Goal: Task Accomplishment & Management: Use online tool/utility

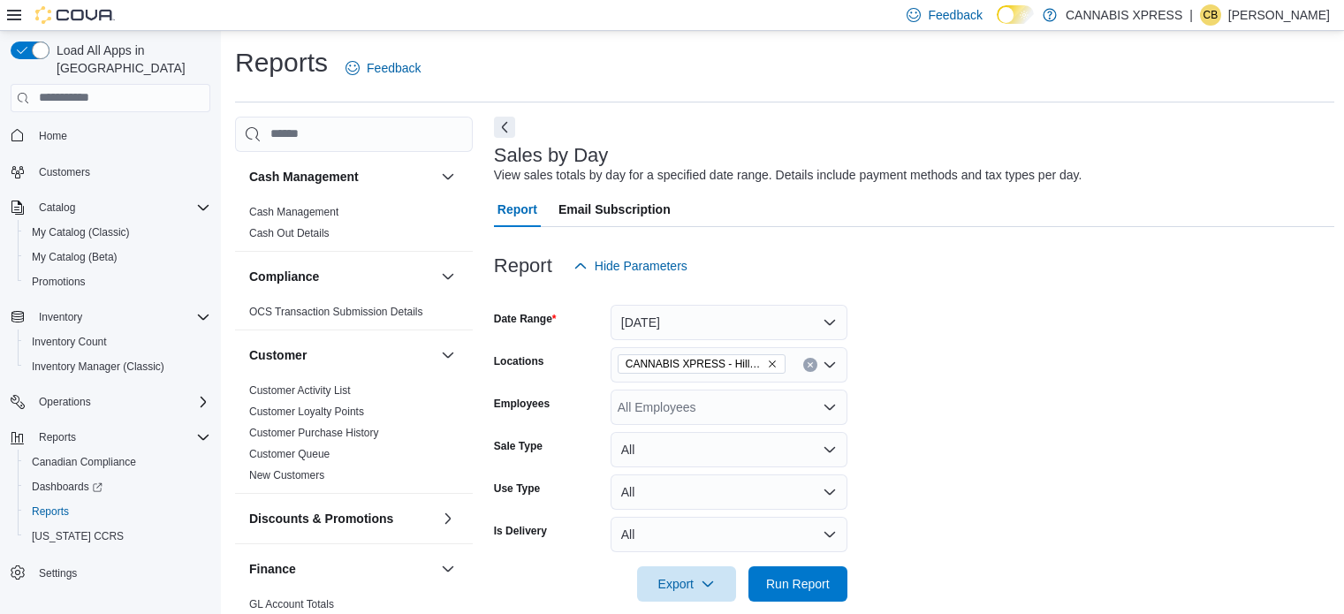
scroll to position [535, 0]
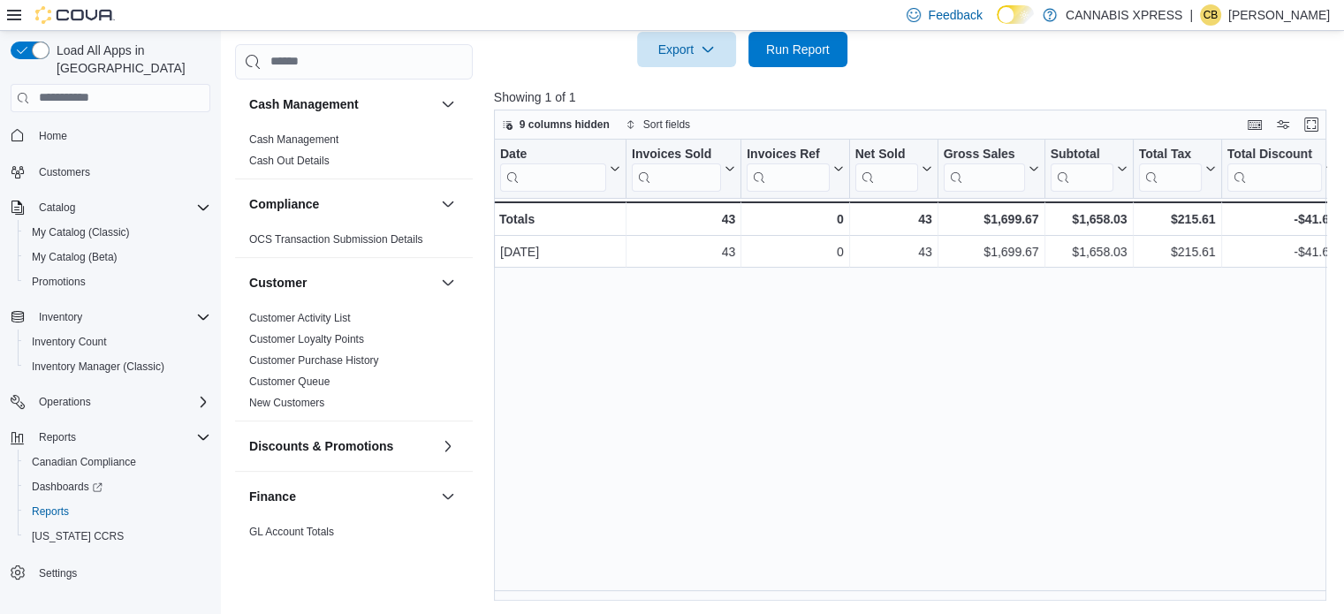
click at [79, 125] on span "Home" at bounding box center [121, 136] width 179 height 22
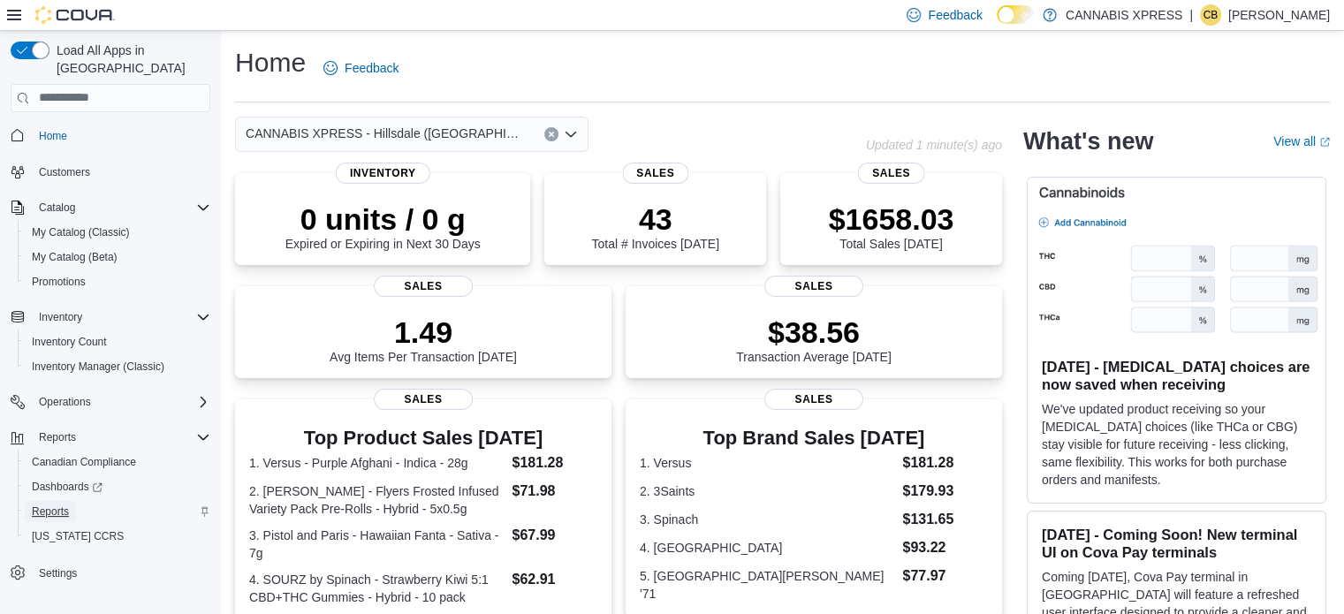
click at [46, 501] on span "Reports" at bounding box center [50, 511] width 37 height 21
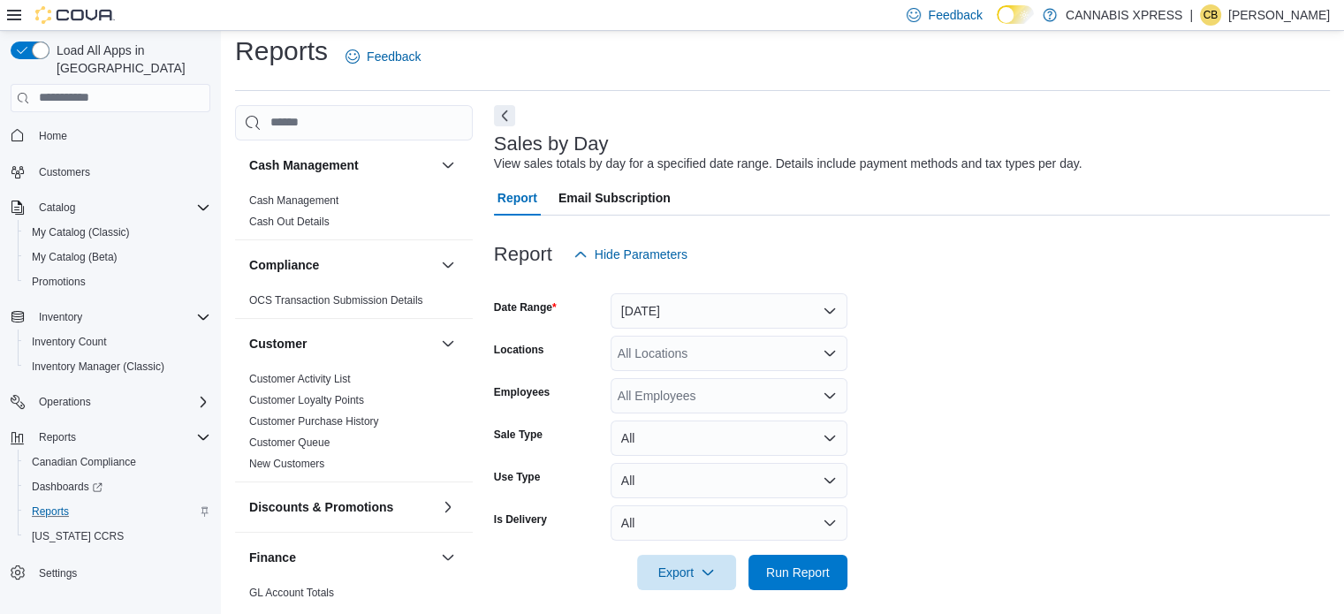
scroll to position [22, 0]
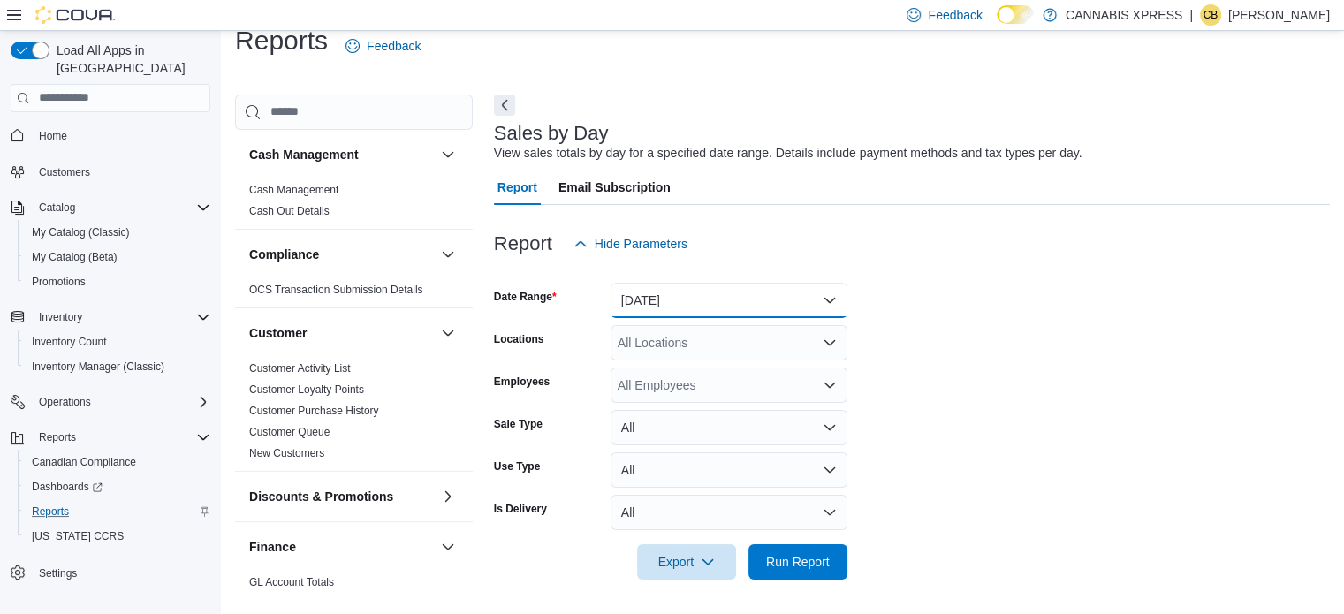
click at [681, 300] on button "[DATE]" at bounding box center [729, 300] width 237 height 35
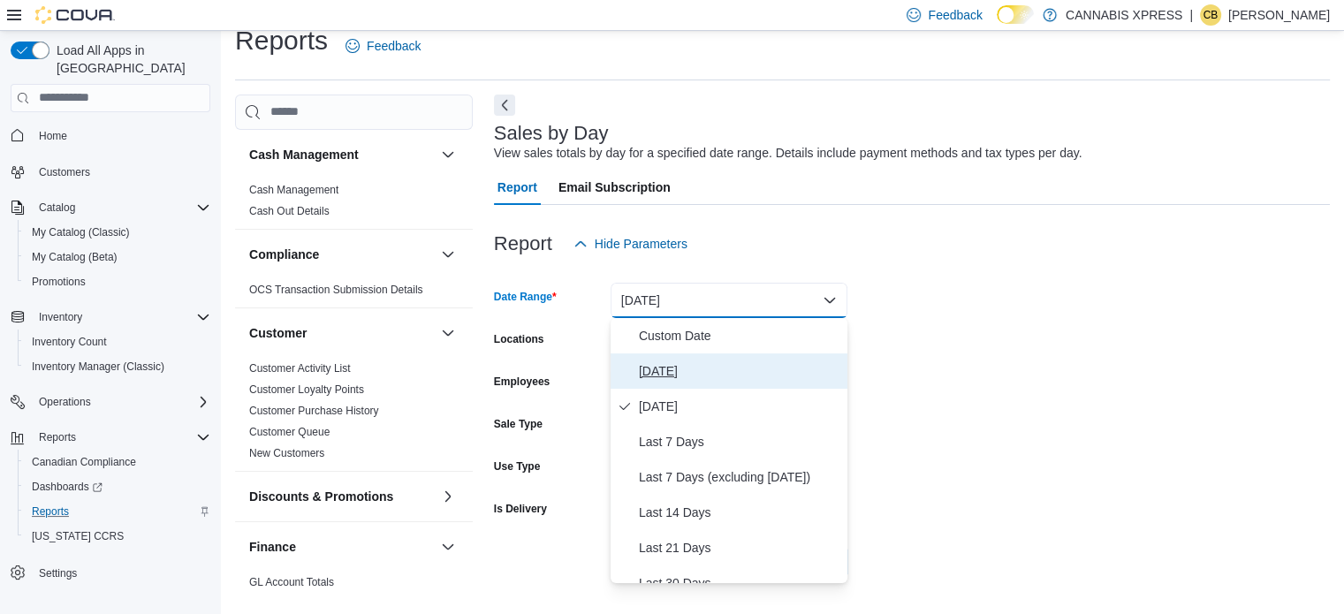
click at [667, 372] on span "[DATE]" at bounding box center [740, 371] width 202 height 21
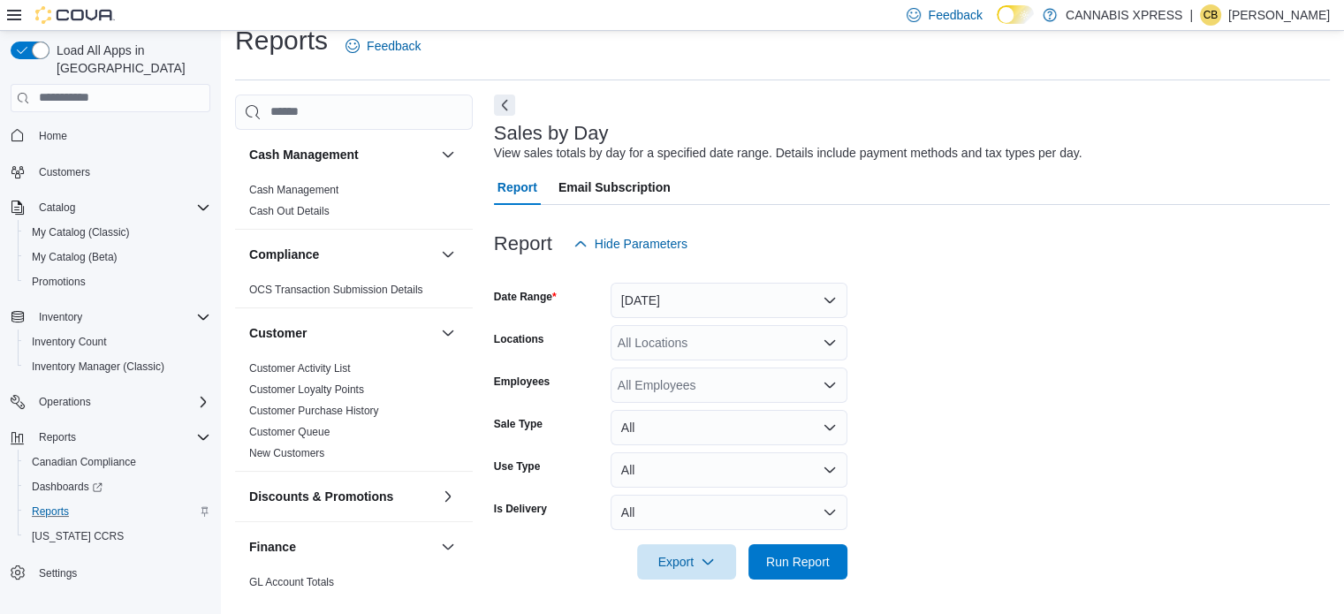
click at [661, 339] on div "All Locations" at bounding box center [729, 342] width 237 height 35
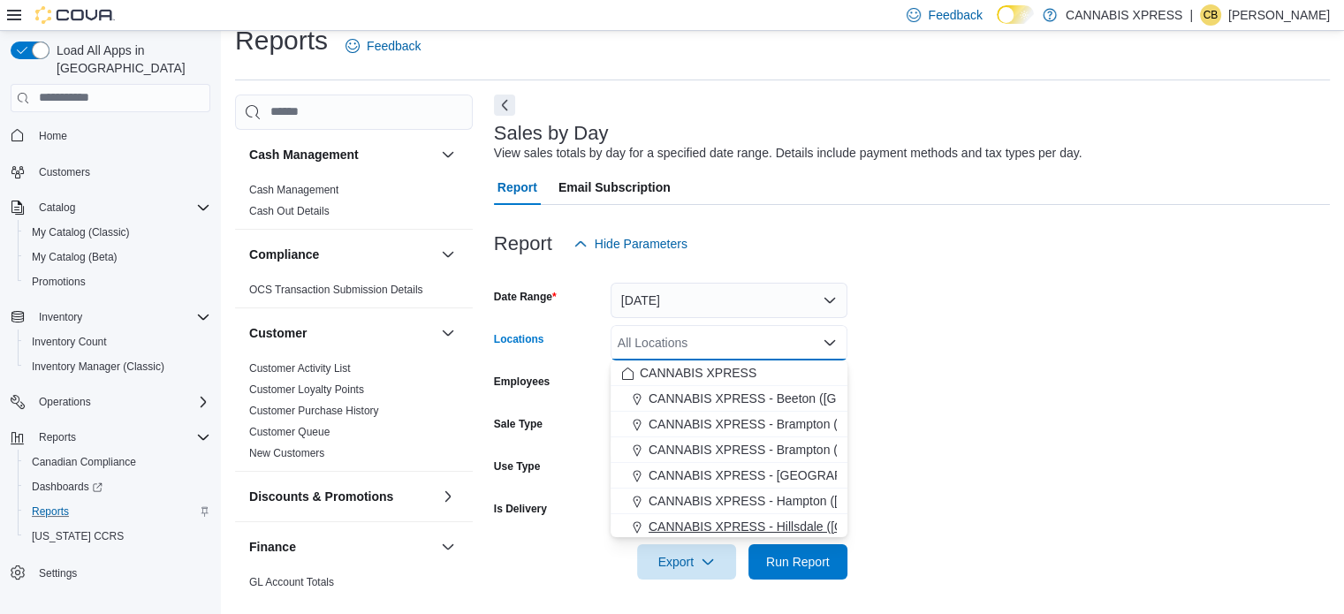
click at [778, 527] on span "CANNABIS XPRESS - Hillsdale ([GEOGRAPHIC_DATA])" at bounding box center [807, 527] width 316 height 18
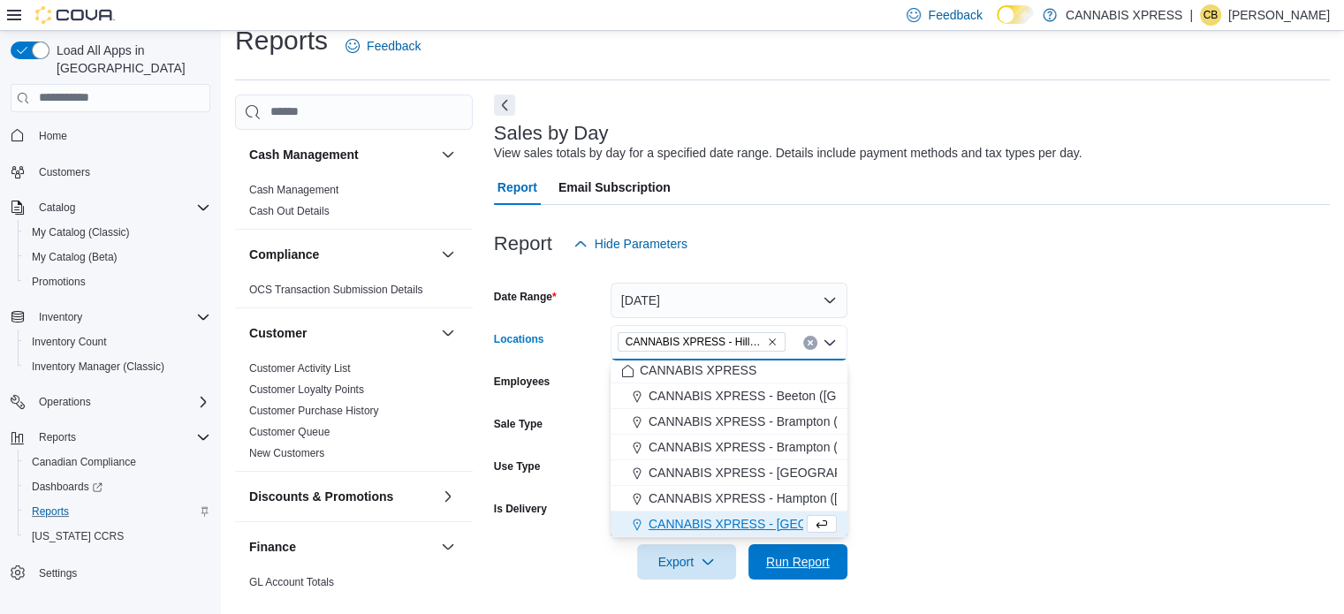
click at [824, 567] on span "Run Report" at bounding box center [798, 562] width 64 height 18
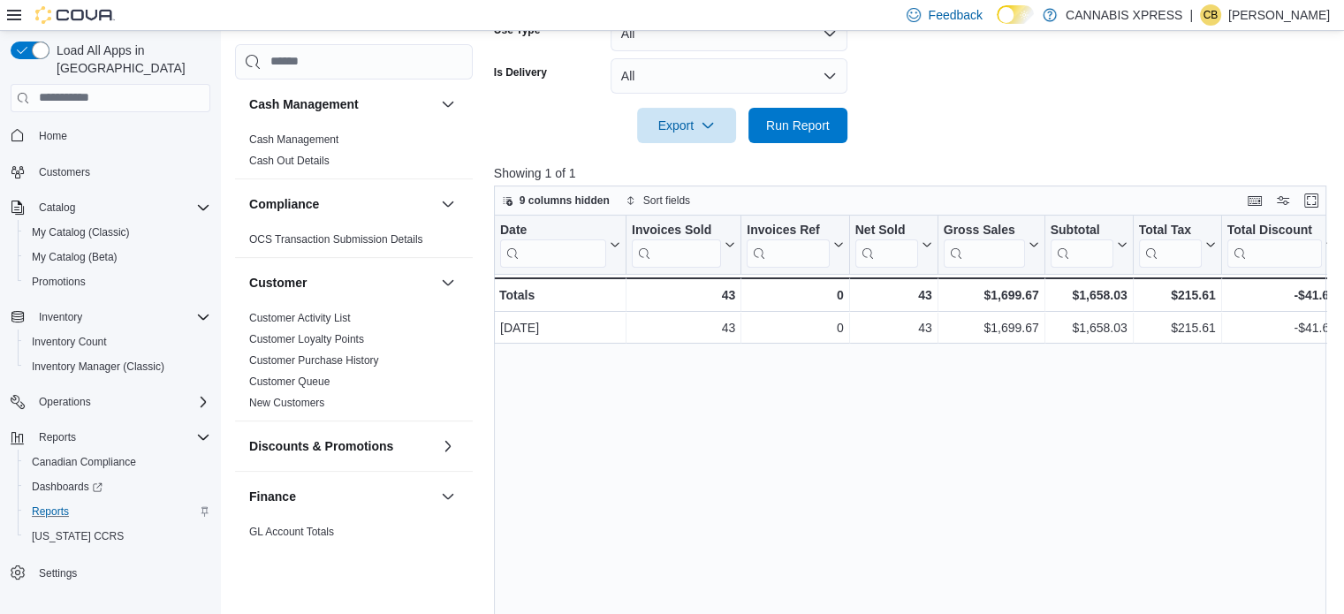
scroll to position [464, 0]
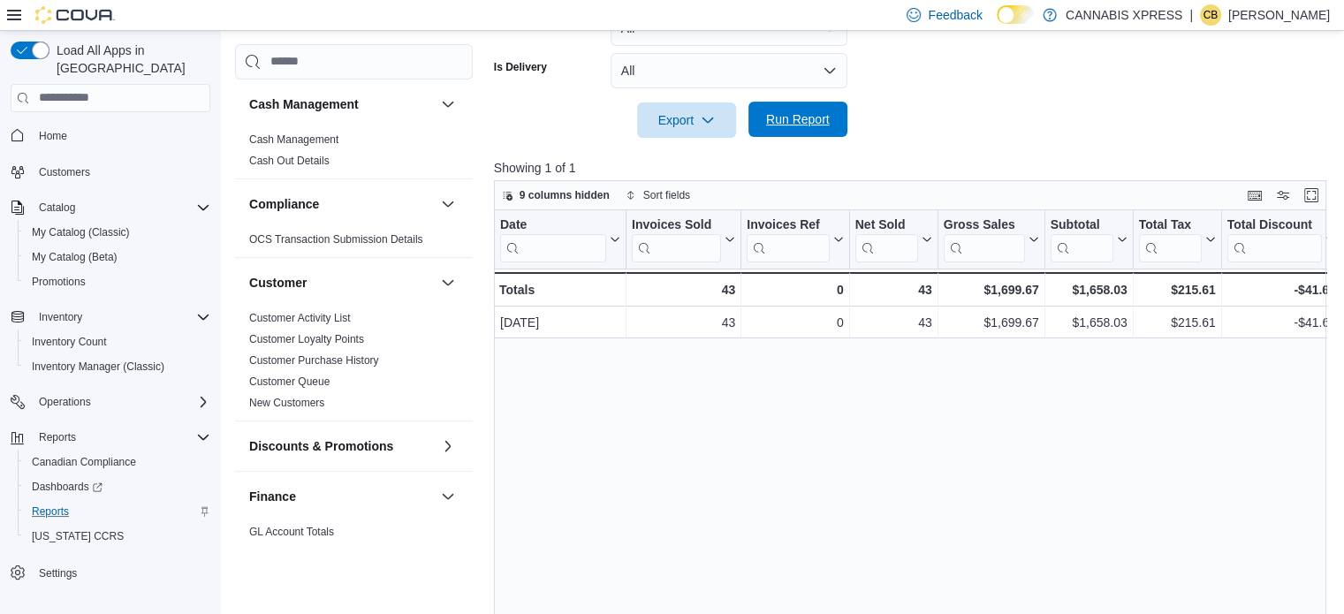
click at [786, 119] on span "Run Report" at bounding box center [798, 119] width 64 height 18
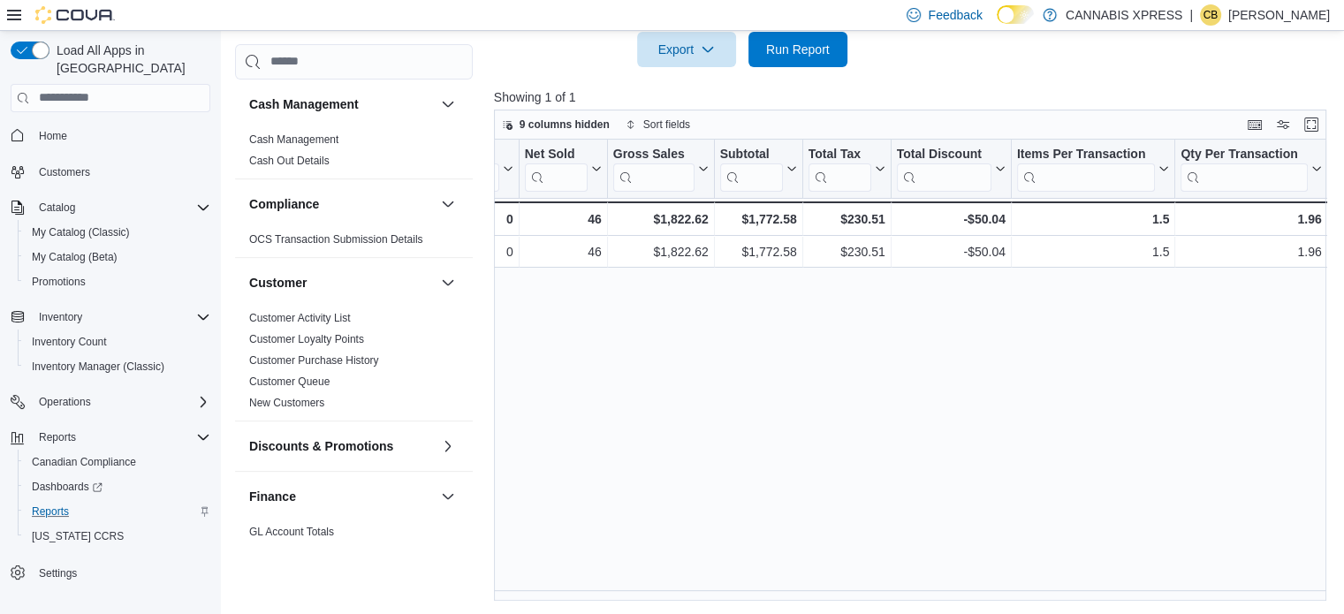
scroll to position [0, 0]
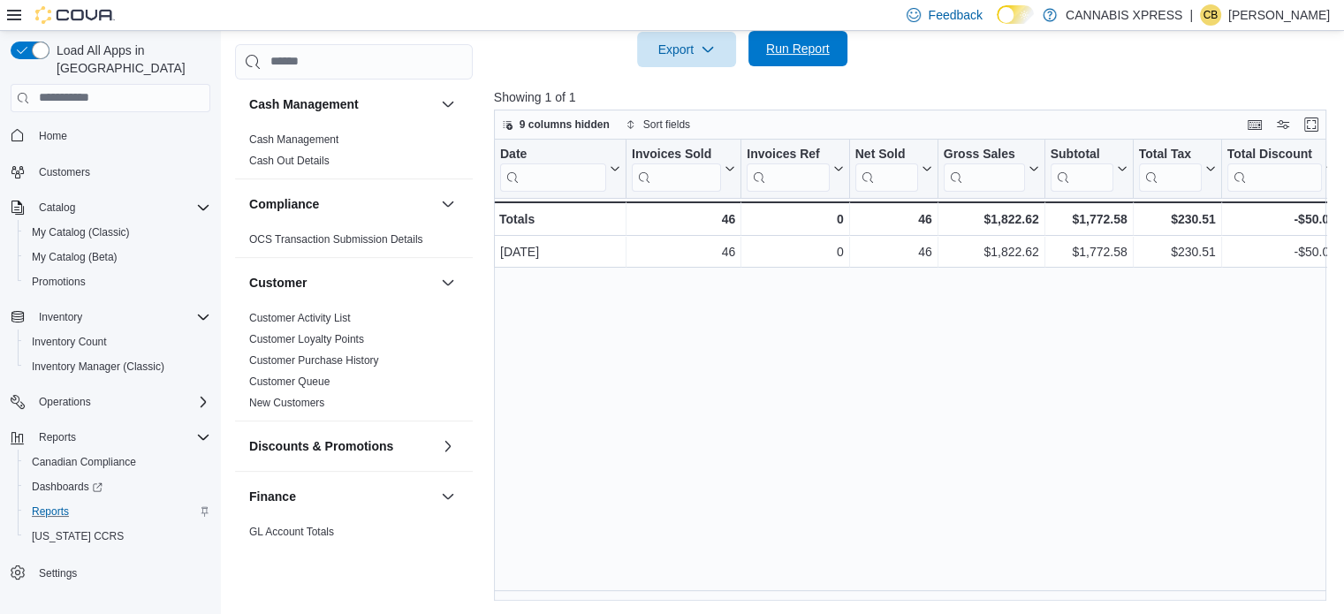
click at [794, 60] on span "Run Report" at bounding box center [798, 48] width 78 height 35
click at [886, 410] on div "Date Click to view column header actions Invoices Sold Click to view column hea…" at bounding box center [914, 371] width 841 height 462
click at [796, 39] on span "Run Report" at bounding box center [798, 48] width 78 height 35
click at [795, 32] on div "Export Run Report" at bounding box center [671, 49] width 354 height 35
click at [786, 50] on span "Run Report" at bounding box center [798, 49] width 64 height 18
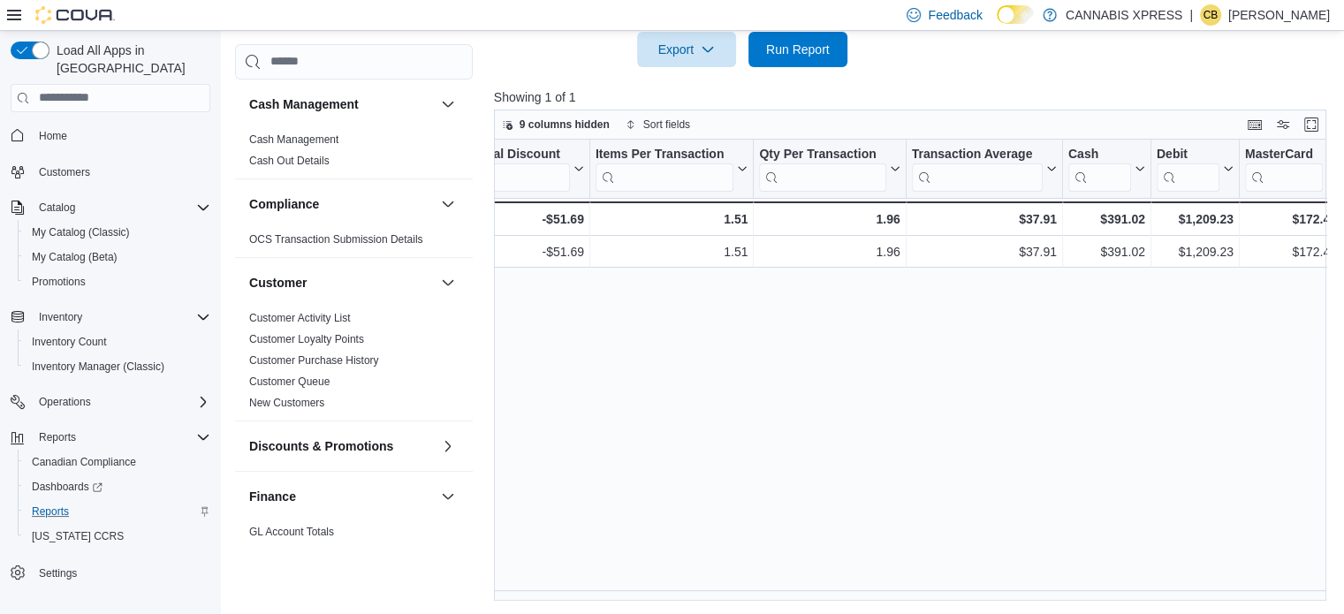
scroll to position [0, 849]
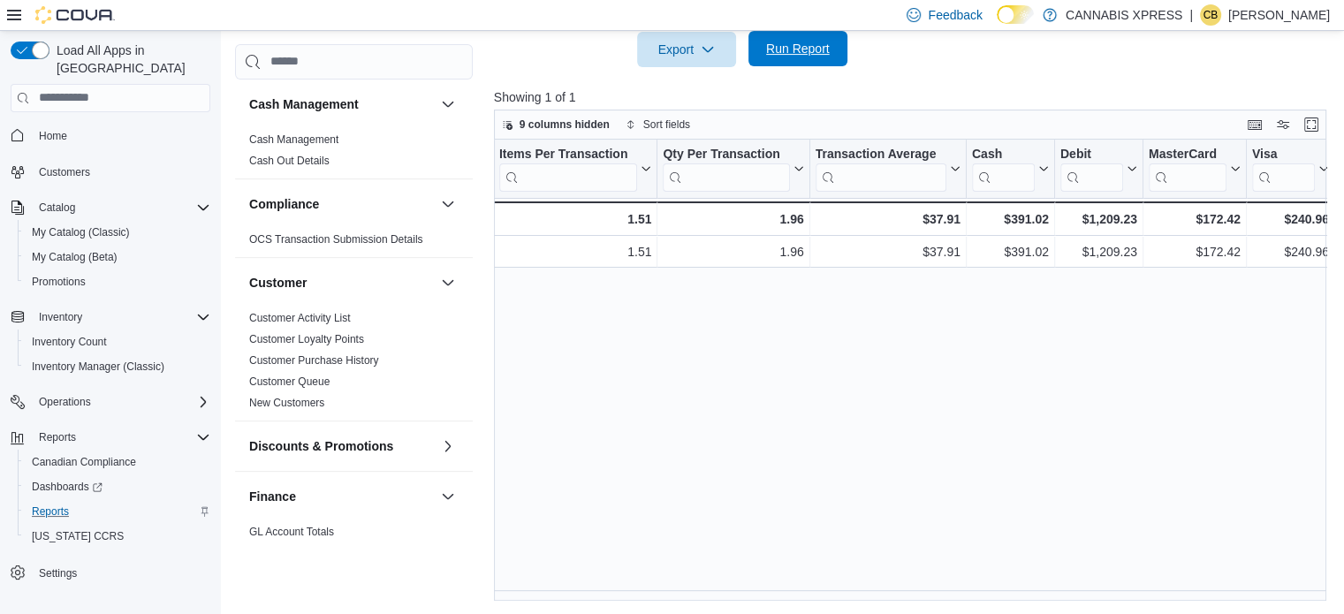
click at [786, 54] on span "Run Report" at bounding box center [798, 49] width 64 height 18
click at [796, 58] on span "Run Report" at bounding box center [798, 48] width 78 height 35
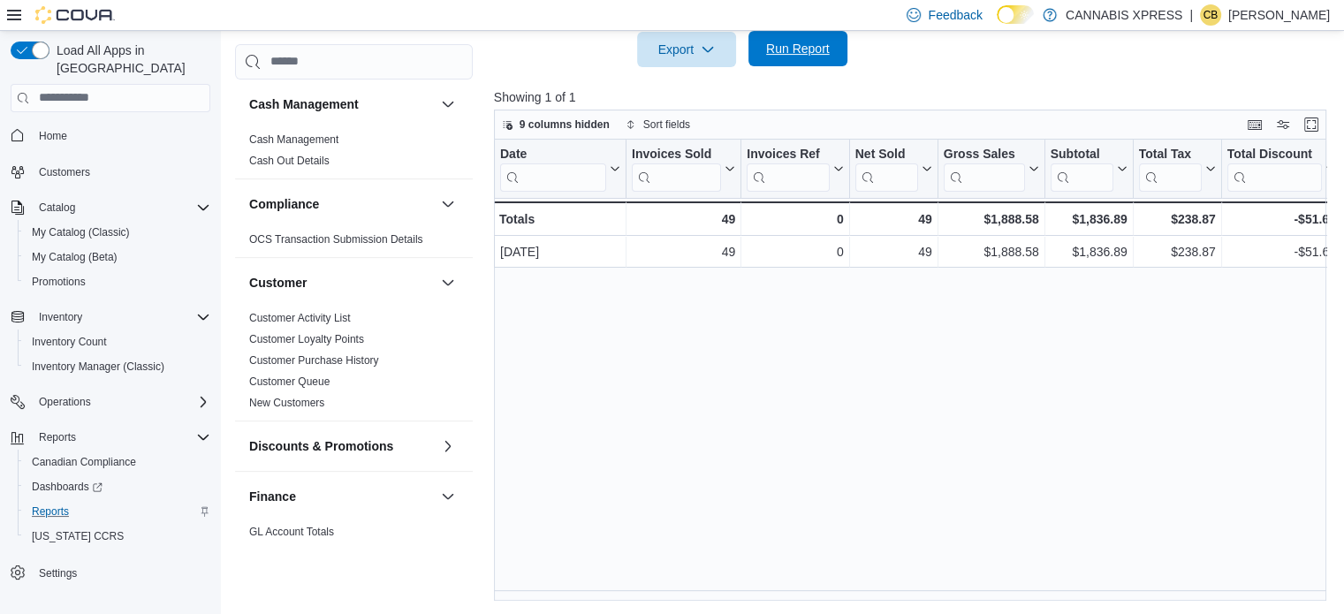
click at [798, 58] on span "Run Report" at bounding box center [798, 48] width 78 height 35
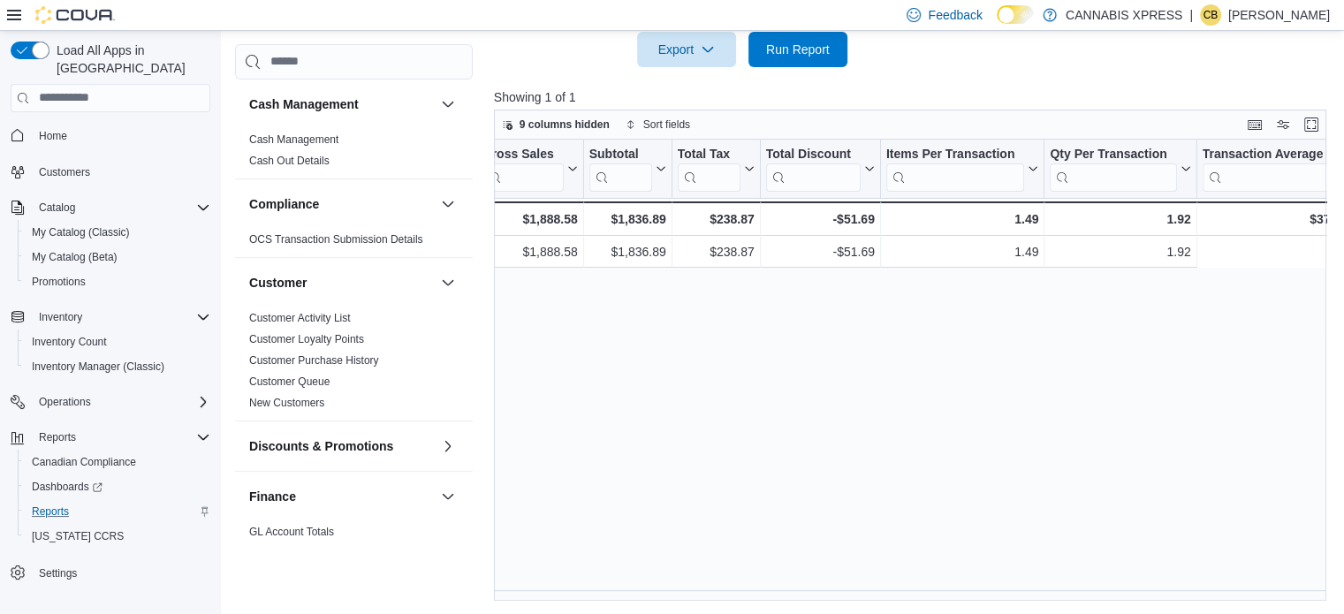
scroll to position [0, 0]
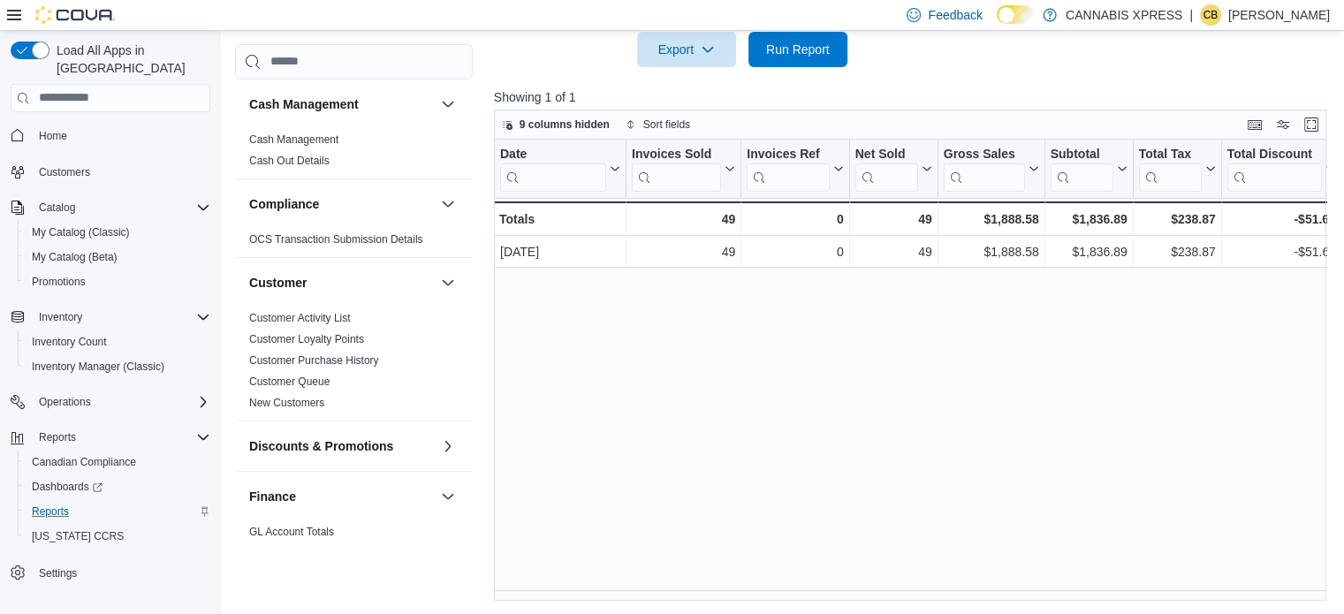
click at [801, 442] on div "Date Click to view column header actions Invoices Sold Click to view column hea…" at bounding box center [914, 371] width 841 height 462
click at [801, 54] on span "Run Report" at bounding box center [798, 49] width 64 height 18
click at [630, 440] on div "Date Click to view column header actions Invoices Sold Click to view column hea…" at bounding box center [914, 371] width 841 height 462
click at [583, 421] on div "Date Click to view column header actions Invoices Sold Click to view column hea…" at bounding box center [914, 371] width 841 height 462
click at [650, 407] on div "Date Click to view column header actions Invoices Sold Click to view column hea…" at bounding box center [914, 371] width 841 height 462
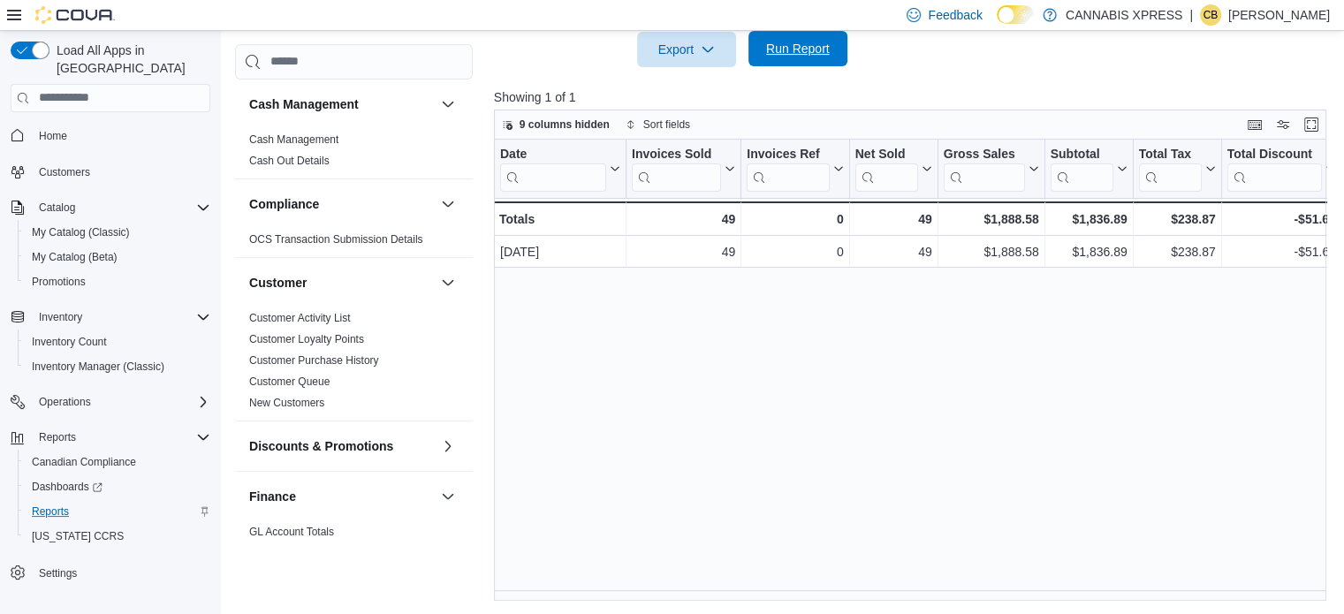
click at [796, 51] on span "Run Report" at bounding box center [798, 49] width 64 height 18
click at [796, 57] on span "Run Report" at bounding box center [798, 48] width 78 height 35
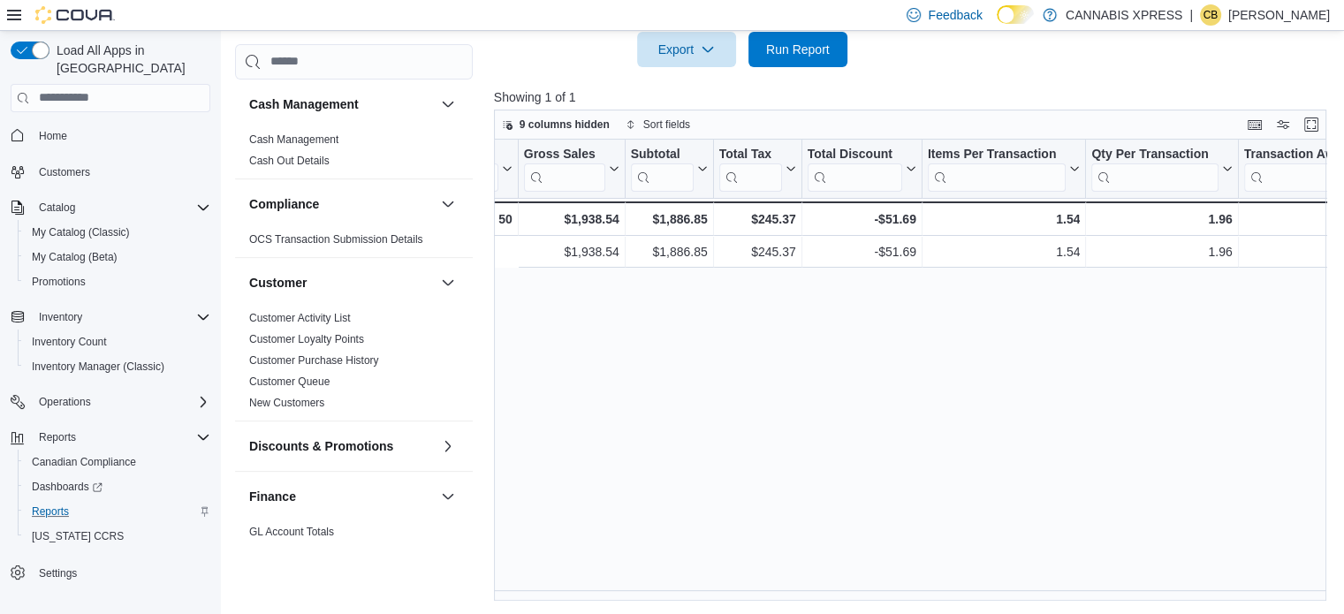
scroll to position [0, 849]
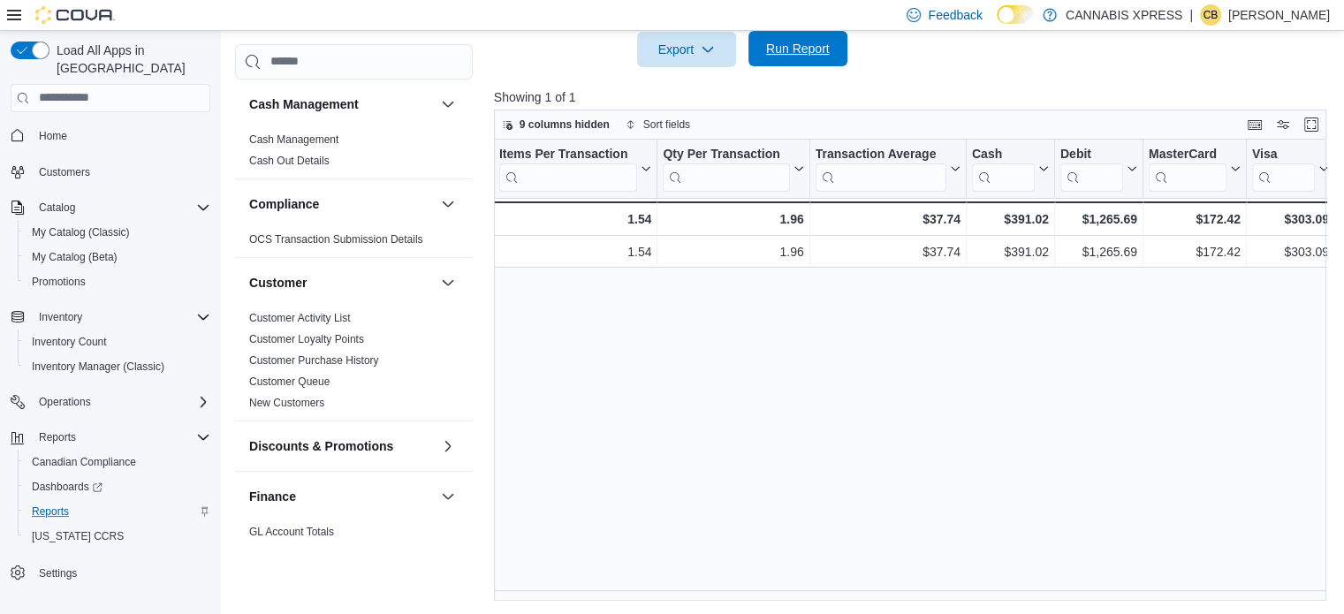
click at [793, 49] on span "Run Report" at bounding box center [798, 49] width 64 height 18
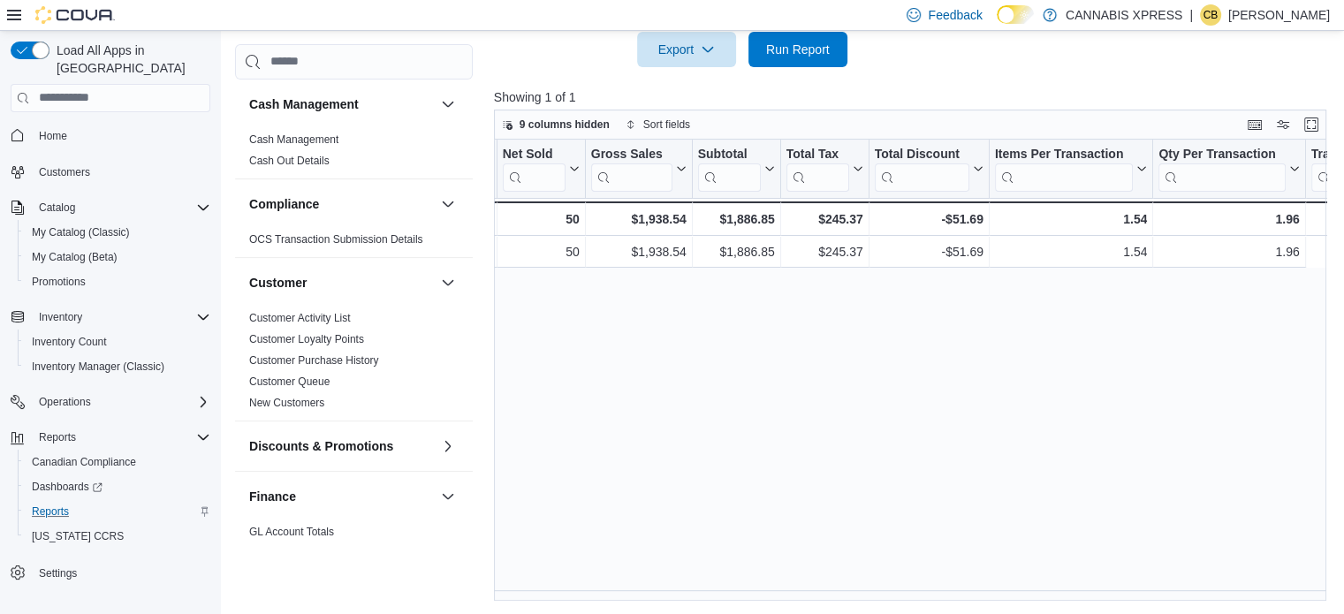
scroll to position [0, 0]
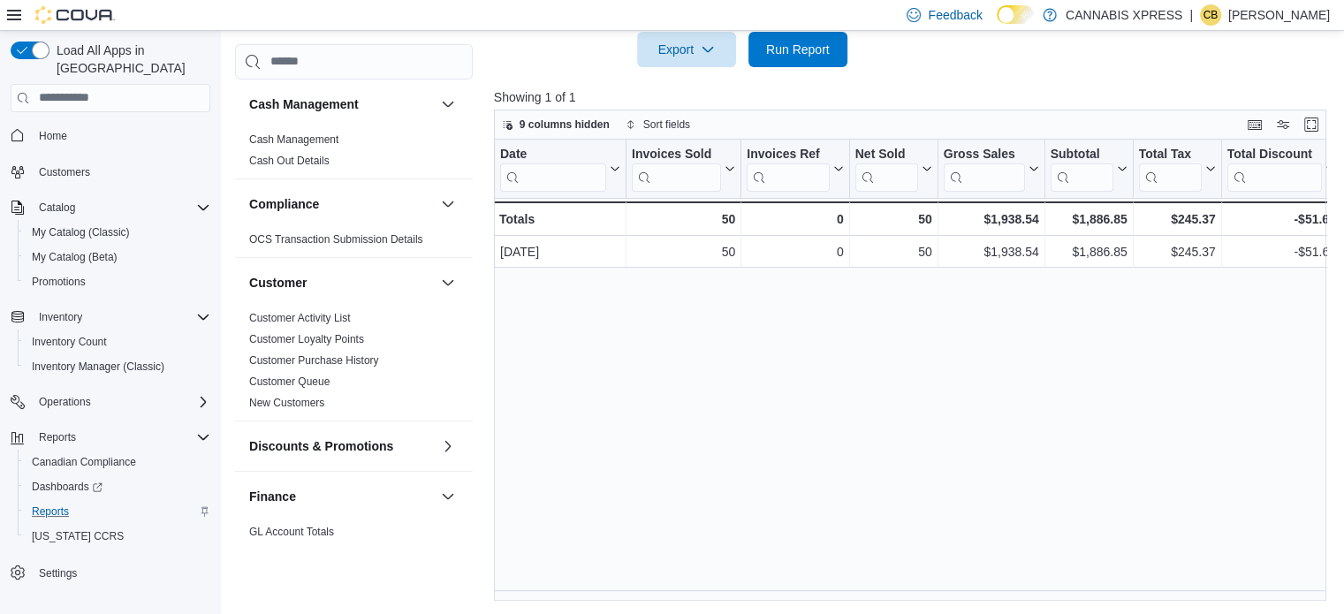
click at [696, 392] on div "Date Click to view column header actions Invoices Sold Click to view column hea…" at bounding box center [914, 371] width 841 height 462
click at [820, 47] on span "Run Report" at bounding box center [798, 49] width 64 height 18
click at [567, 436] on div "Date Click to view column header actions Invoices Sold Click to view column hea…" at bounding box center [914, 371] width 841 height 462
click at [772, 39] on span "Run Report" at bounding box center [798, 48] width 78 height 35
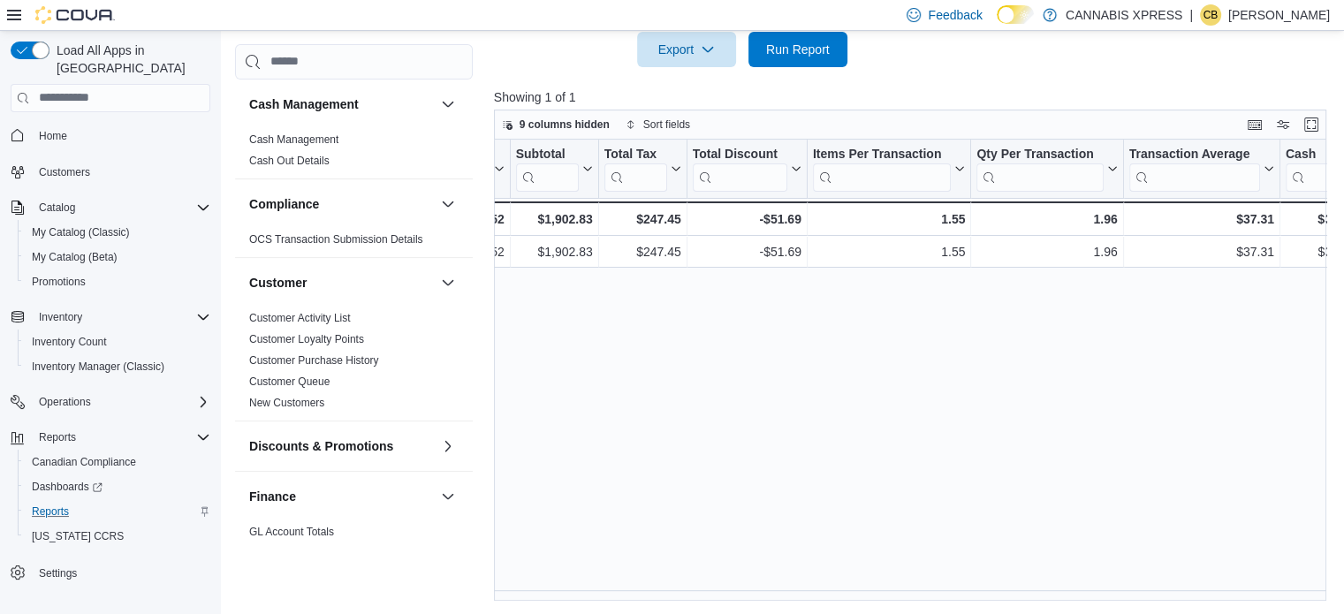
scroll to position [0, 849]
